Goal: Information Seeking & Learning: Find specific fact

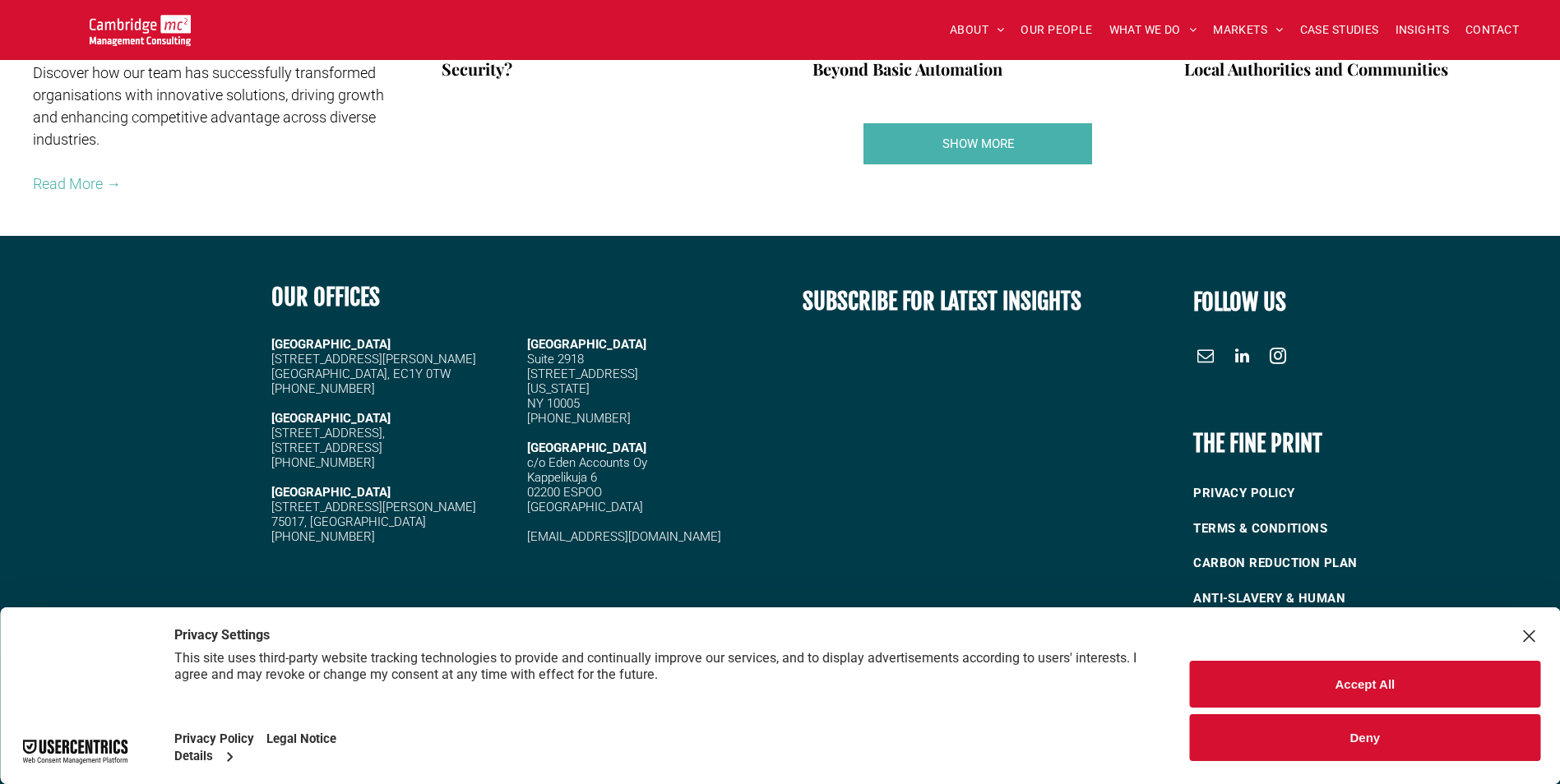
scroll to position [3073, 0]
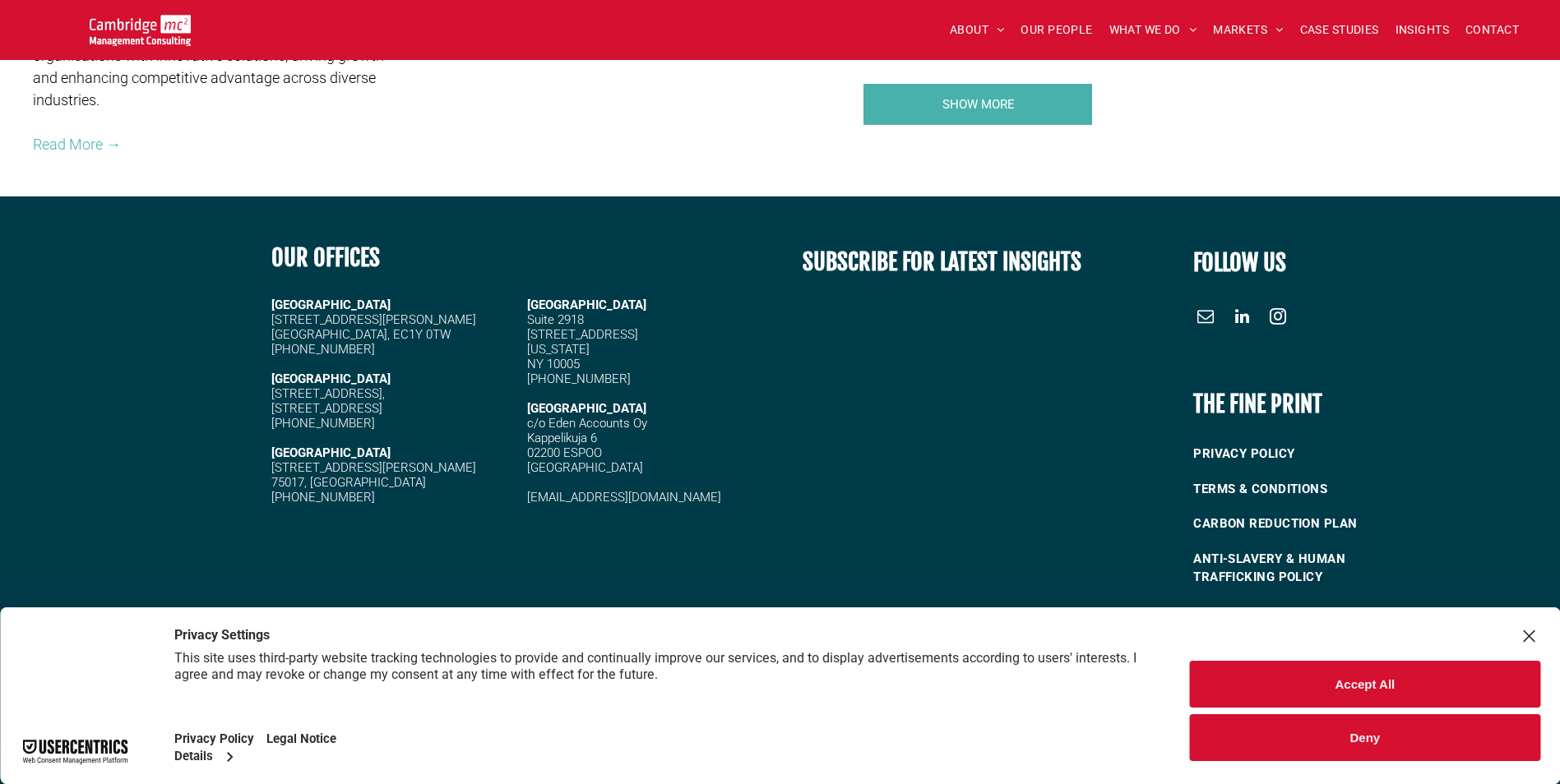
click at [1259, 666] on button "Accept All" at bounding box center [1365, 684] width 350 height 47
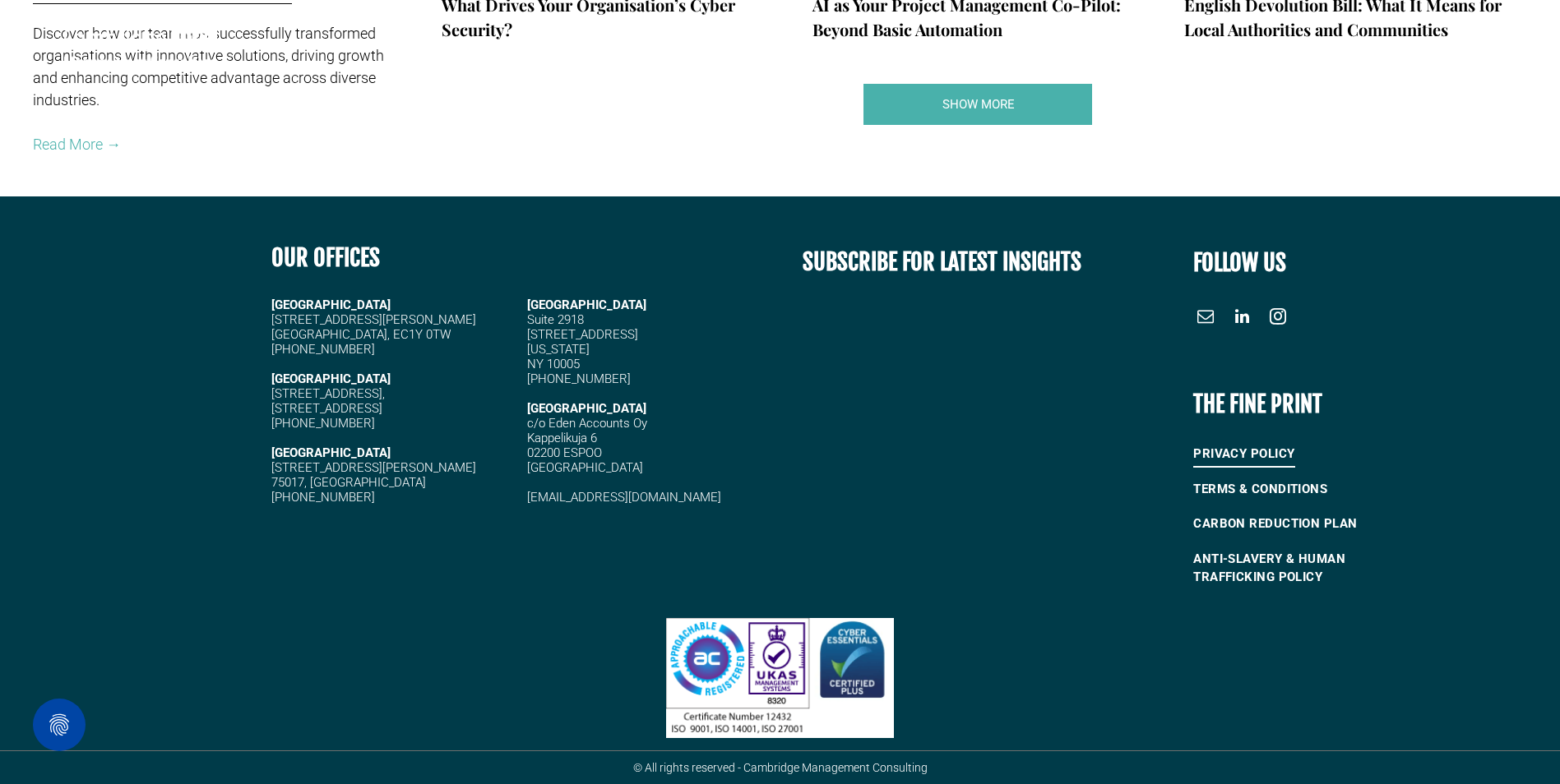
click at [1240, 454] on span "PRIVACY POLICY" at bounding box center [1243, 454] width 102 height 27
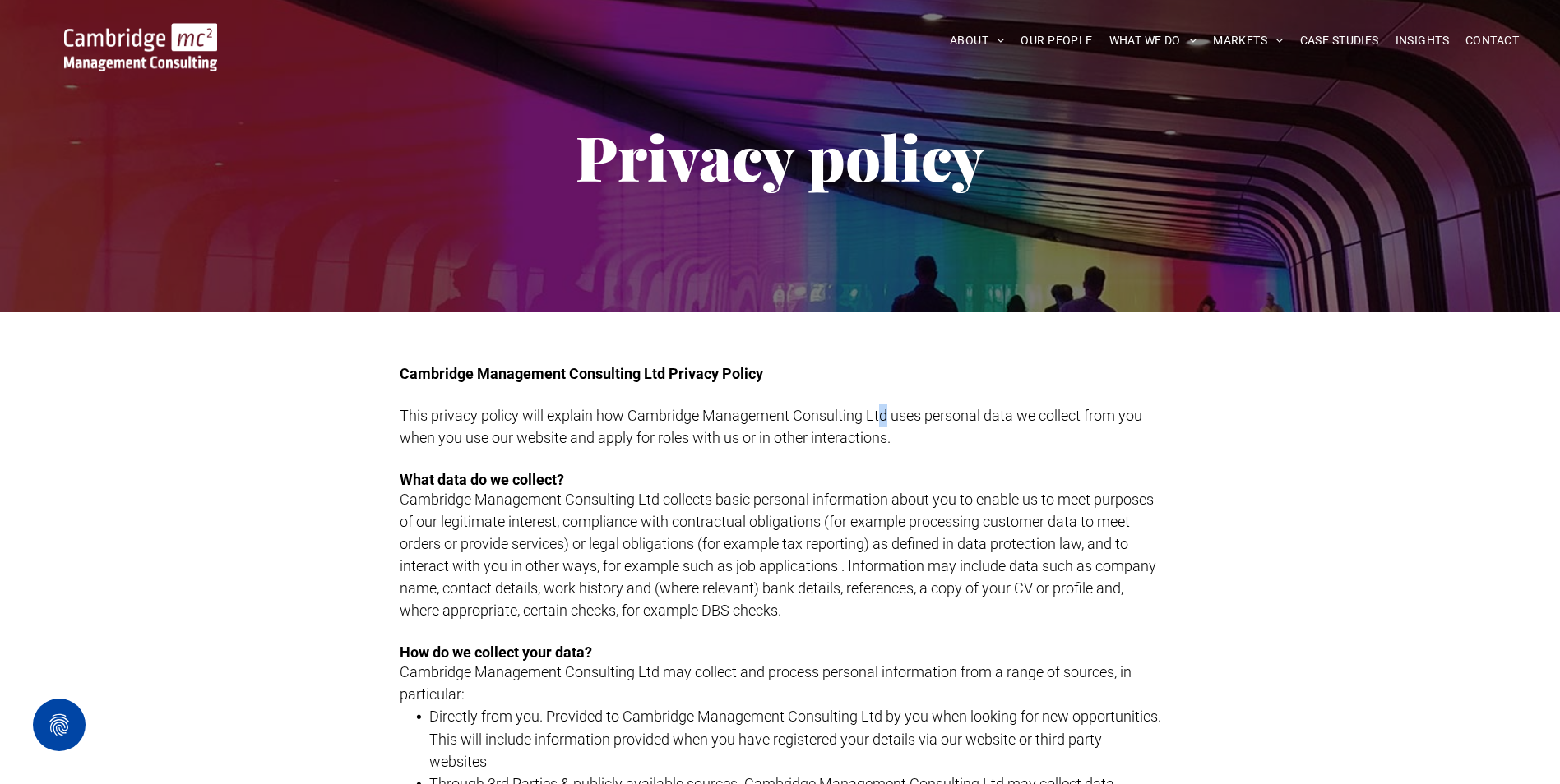
click at [882, 409] on span "This privacy policy will explain how Cambridge Management Consulting Ltd uses p…" at bounding box center [771, 427] width 742 height 39
drag, startPoint x: 882, startPoint y: 409, endPoint x: 890, endPoint y: 422, distance: 15.3
click at [882, 414] on span "This privacy policy will explain how Cambridge Management Consulting Ltd uses p…" at bounding box center [771, 427] width 742 height 39
drag, startPoint x: 882, startPoint y: 410, endPoint x: 770, endPoint y: 420, distance: 112.4
click at [770, 420] on span "This privacy policy will explain how Cambridge Management Consulting Ltd uses p…" at bounding box center [771, 427] width 742 height 39
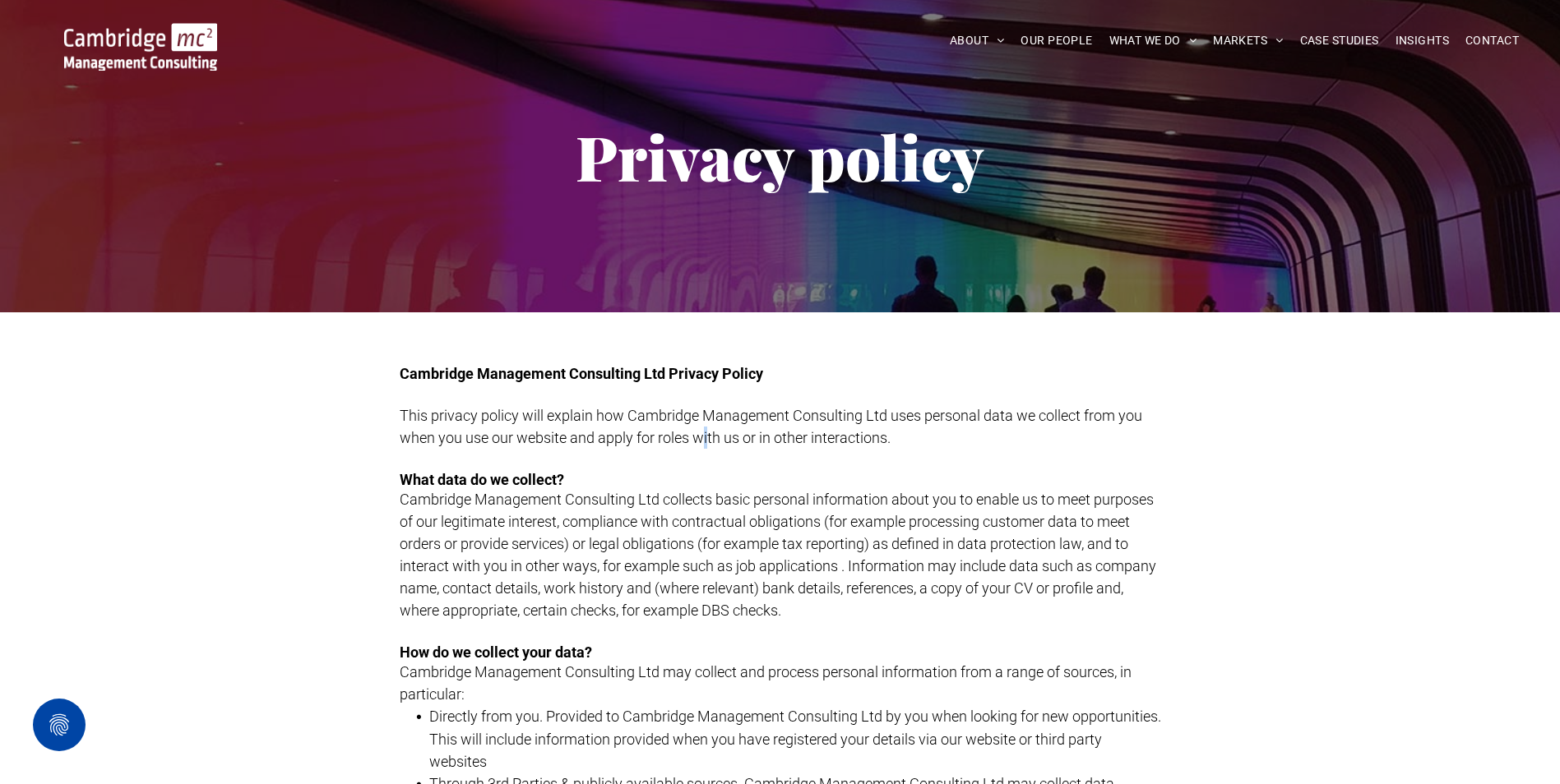
drag, startPoint x: 770, startPoint y: 420, endPoint x: 690, endPoint y: 433, distance: 81.0
click at [690, 433] on span "This privacy policy will explain how Cambridge Management Consulting Ltd uses p…" at bounding box center [771, 427] width 742 height 39
drag, startPoint x: 690, startPoint y: 433, endPoint x: 623, endPoint y: 414, distance: 69.6
click at [623, 414] on span "This privacy policy will explain how Cambridge Management Consulting Ltd uses p…" at bounding box center [771, 427] width 742 height 39
drag, startPoint x: 628, startPoint y: 414, endPoint x: 884, endPoint y: 411, distance: 256.0
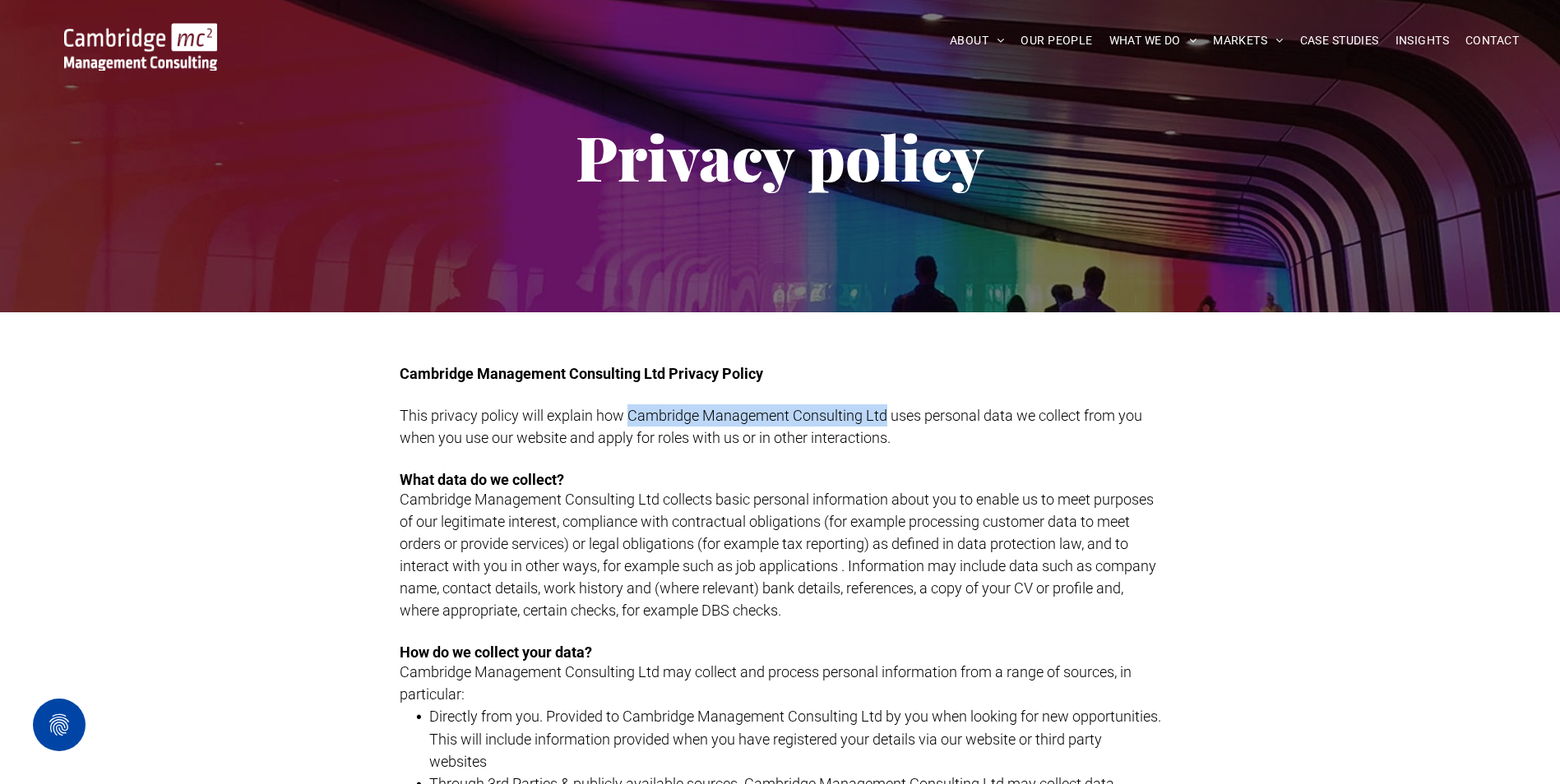
click at [884, 411] on span "This privacy policy will explain how Cambridge Management Consulting Ltd uses p…" at bounding box center [771, 427] width 742 height 39
copy span "Cambridge Management Consulting Ltd"
